Goal: Task Accomplishment & Management: Manage account settings

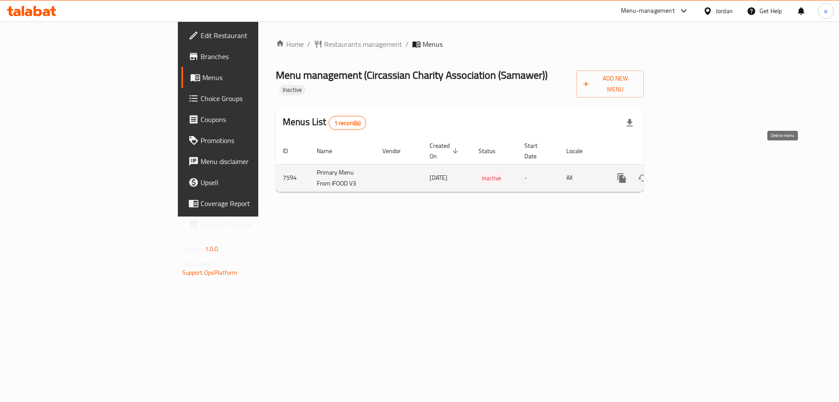
click at [702, 164] on td "enhanced table" at bounding box center [653, 178] width 98 height 28
click at [690, 173] on icon "enhanced table" at bounding box center [685, 178] width 10 height 10
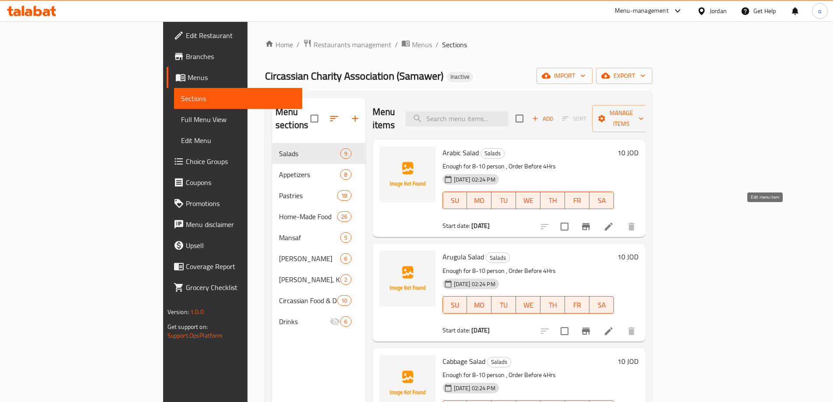
click at [614, 221] on icon at bounding box center [608, 226] width 10 height 10
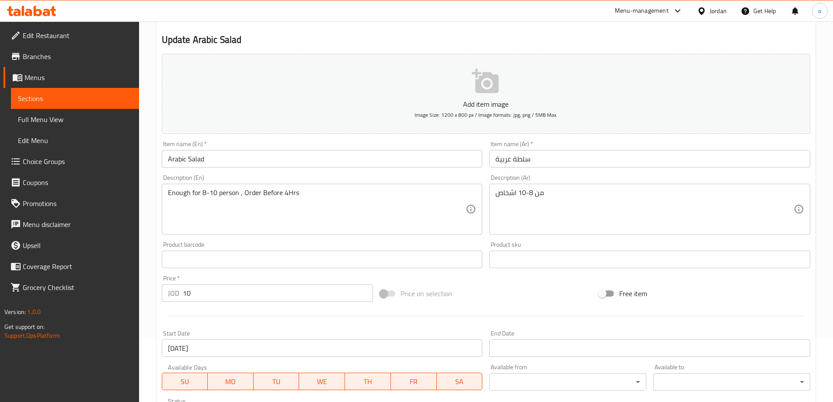
scroll to position [78, 0]
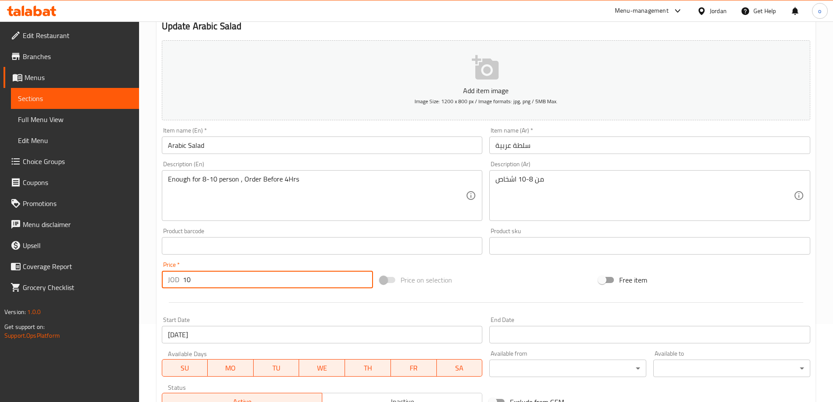
click at [205, 284] on input "10" at bounding box center [278, 279] width 191 height 17
type input "1"
type input "0"
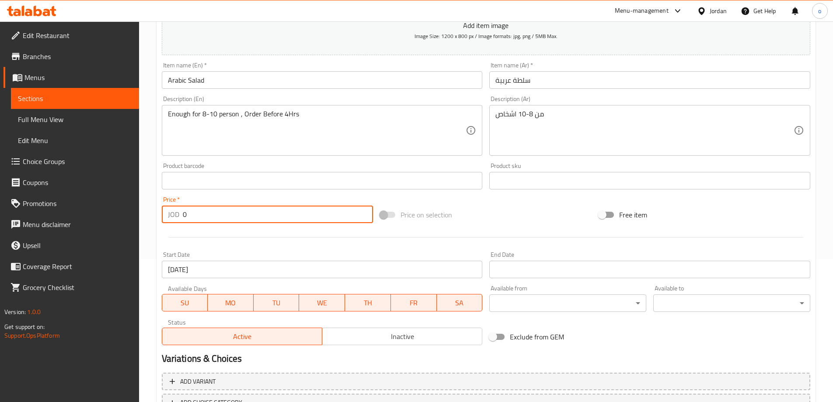
scroll to position [209, 0]
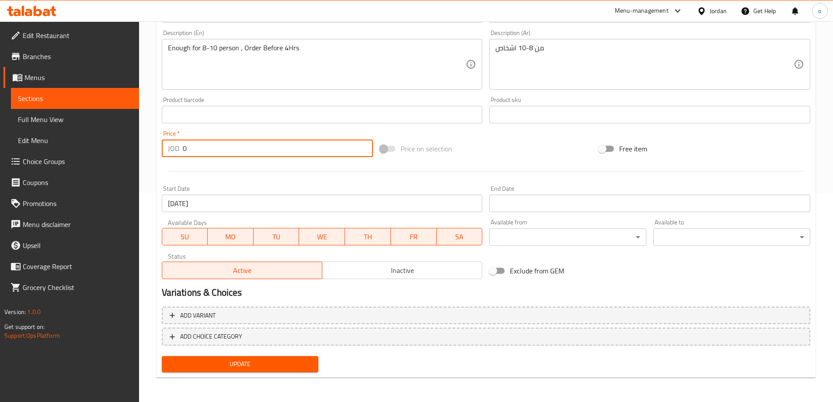
drag, startPoint x: 191, startPoint y: 149, endPoint x: 157, endPoint y: 149, distance: 34.5
click at [157, 149] on div "Update Arabic Salad Add item image Image Size: 1200 x 800 px / Image formats: j…" at bounding box center [485, 127] width 659 height 502
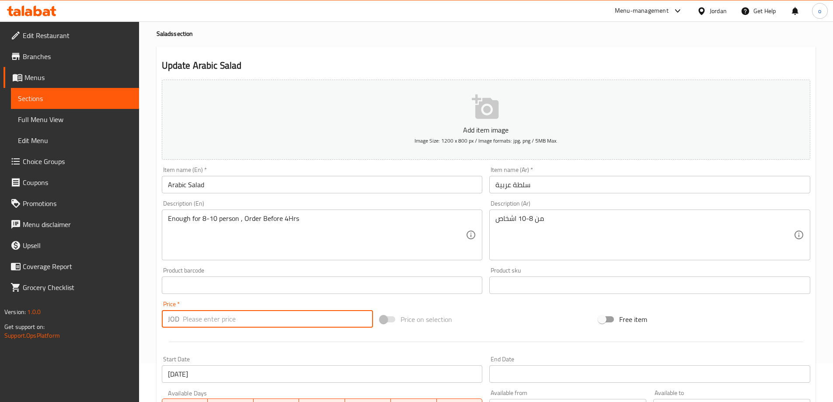
scroll to position [0, 0]
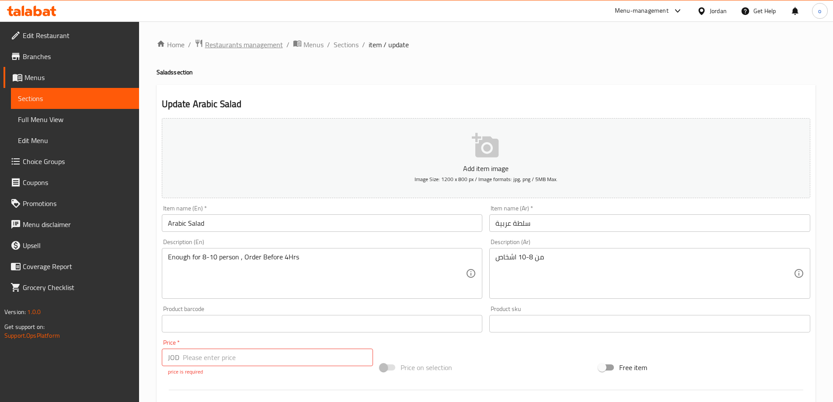
click at [235, 45] on span "Restaurants management" at bounding box center [244, 44] width 78 height 10
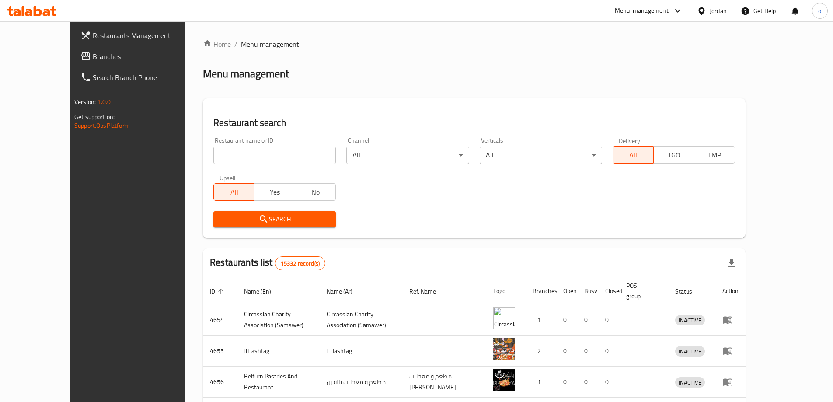
click at [93, 55] on span "Branches" at bounding box center [147, 56] width 109 height 10
click at [35, 14] on icon at bounding box center [38, 11] width 8 height 10
click at [721, 16] on div "Jordan" at bounding box center [712, 10] width 44 height 21
click at [713, 12] on div "Jordan" at bounding box center [717, 11] width 17 height 10
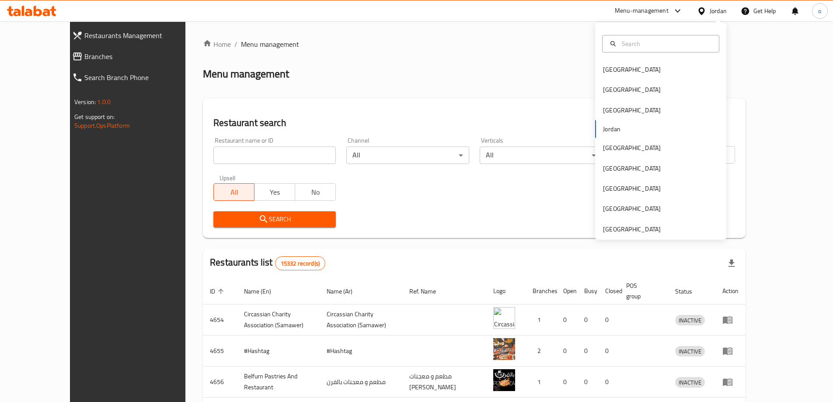
click at [713, 12] on div "Jordan" at bounding box center [717, 11] width 17 height 10
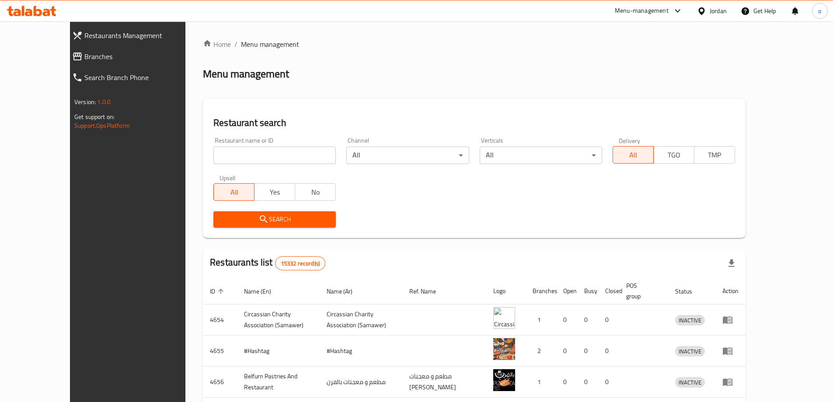
click at [22, 7] on icon at bounding box center [23, 11] width 3 height 10
click at [185, 75] on div "Home / Menu management Menu management Restaurant search Restaurant name or ID …" at bounding box center [473, 334] width 577 height 626
click at [719, 17] on div "Jordan" at bounding box center [712, 10] width 44 height 21
click at [50, 12] on icon at bounding box center [31, 11] width 49 height 10
click at [694, 163] on button "TGO" at bounding box center [673, 154] width 41 height 17
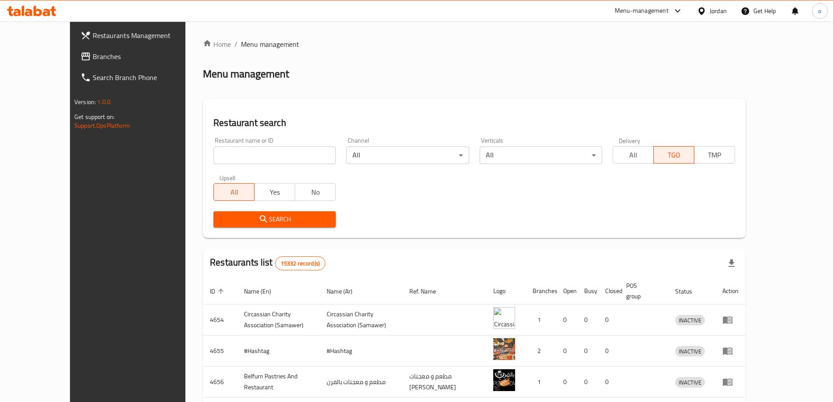
click at [650, 149] on span "All" at bounding box center [633, 155] width 34 height 13
click at [731, 155] on span "TMP" at bounding box center [715, 155] width 34 height 13
click at [691, 157] on span "TGO" at bounding box center [674, 155] width 34 height 13
click at [657, 144] on div "All TGO TMP" at bounding box center [673, 150] width 122 height 26
click at [650, 149] on span "All" at bounding box center [633, 155] width 34 height 13
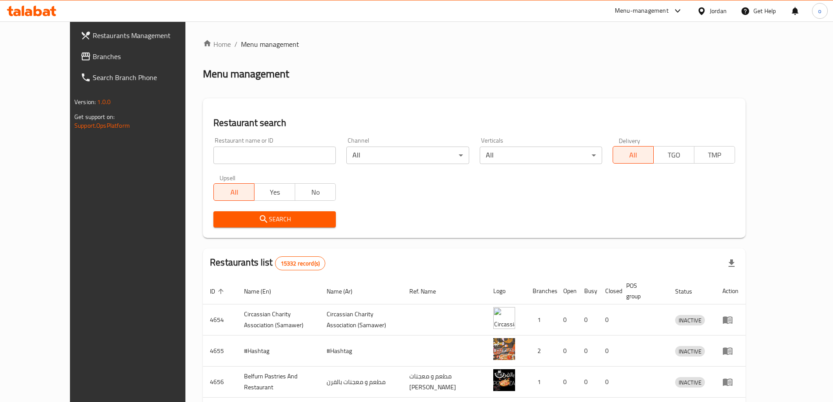
click at [108, 53] on span "Branches" at bounding box center [147, 56] width 109 height 10
